Goal: Check status: Check status

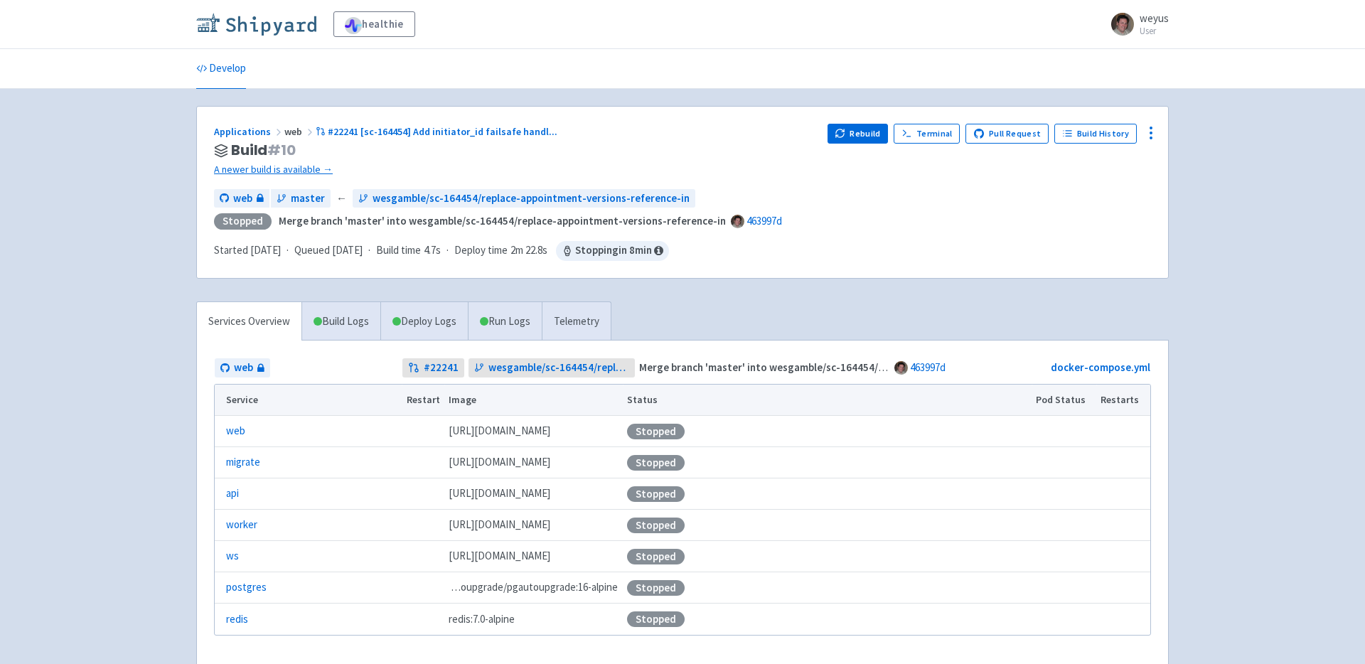
click at [294, 30] on img at bounding box center [256, 24] width 120 height 23
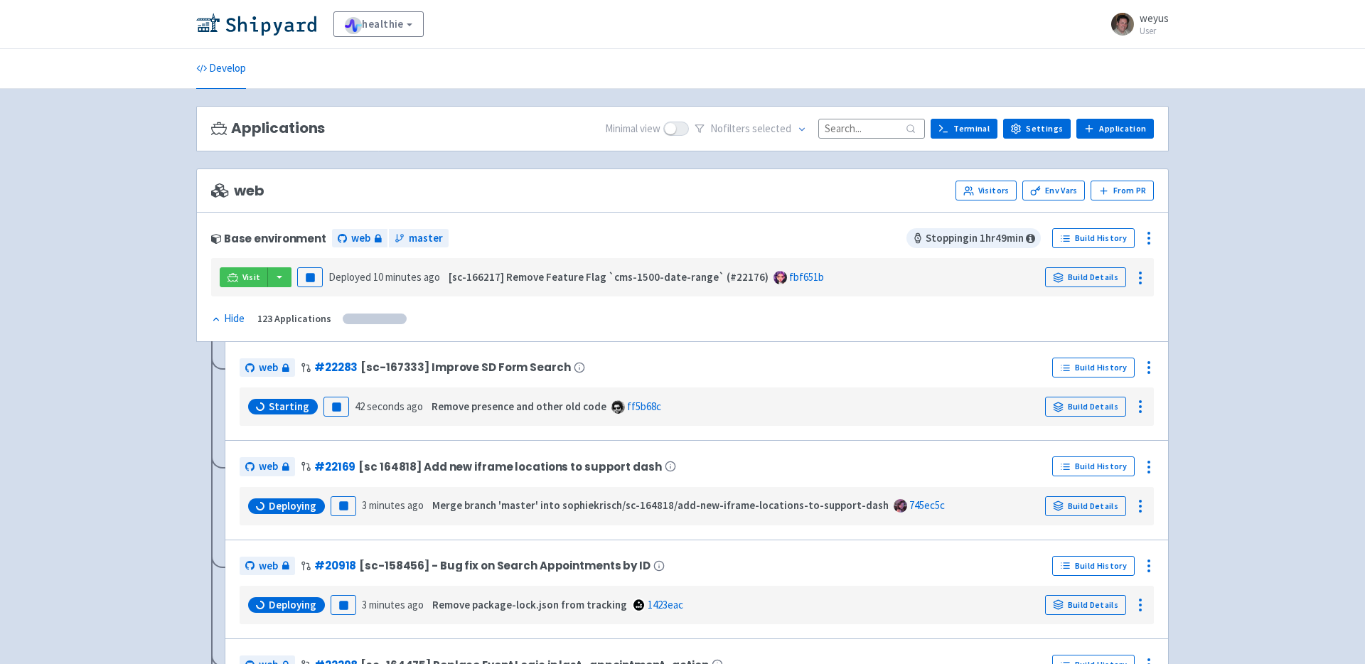
click at [867, 129] on input at bounding box center [872, 128] width 107 height 19
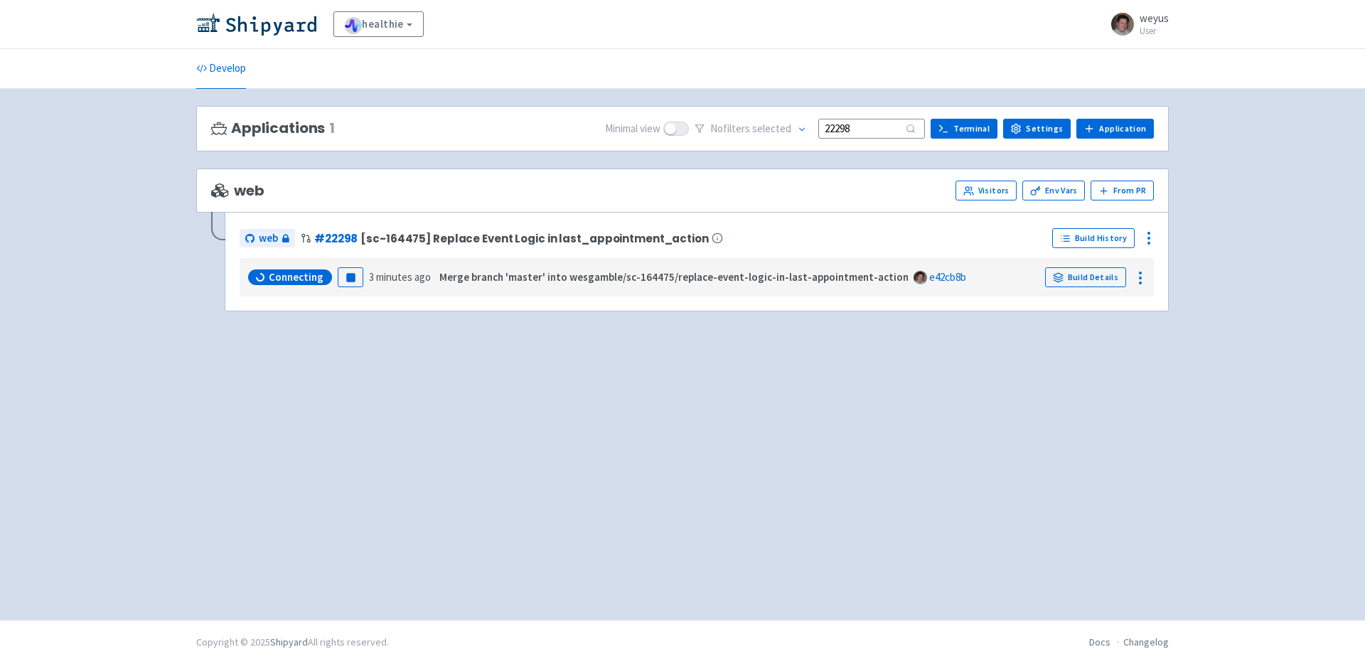
type input "22298"
click at [264, 276] on icon at bounding box center [261, 277] width 11 height 11
